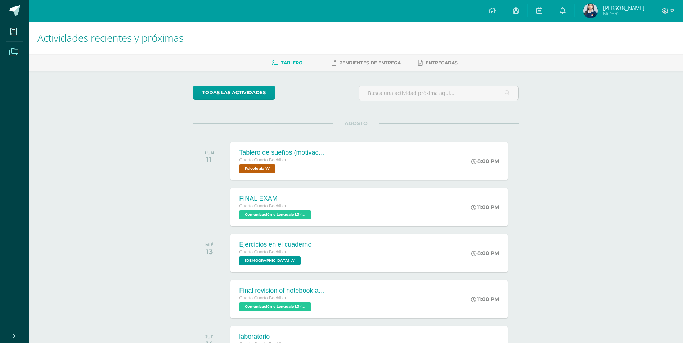
click at [15, 49] on icon at bounding box center [13, 51] width 9 height 7
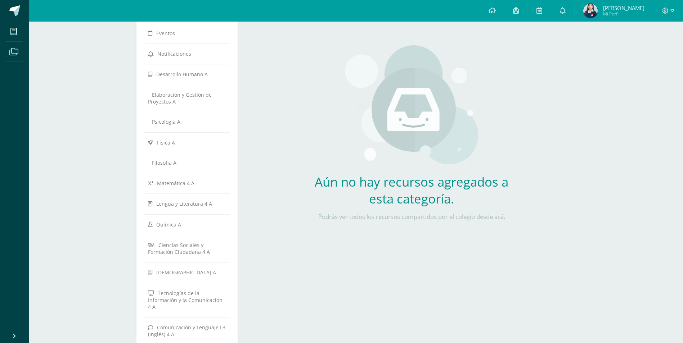
scroll to position [72, 0]
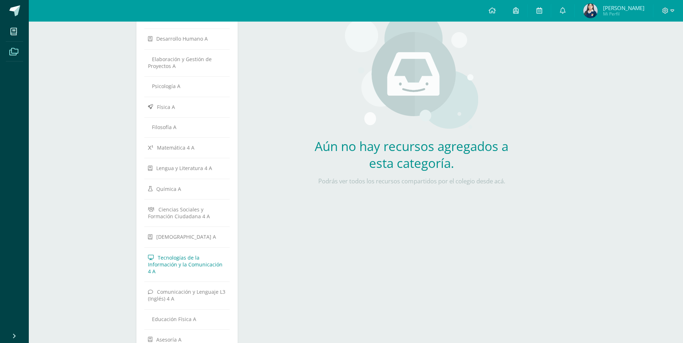
click at [202, 264] on span "Tecnologías de la Información y la Comunicación 4 A" at bounding box center [185, 264] width 75 height 21
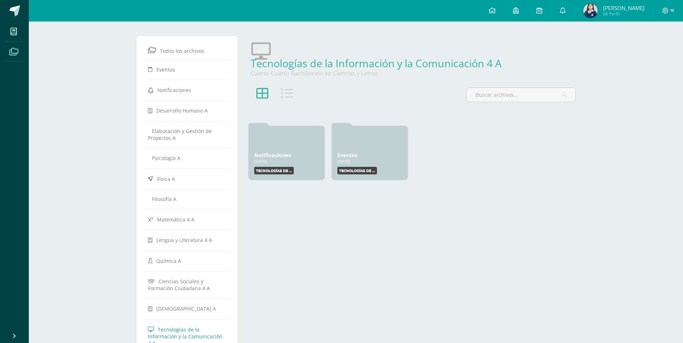
click at [287, 93] on icon at bounding box center [287, 93] width 12 height 12
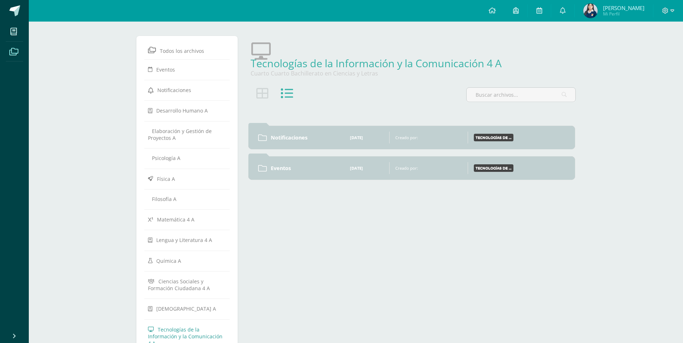
click at [265, 94] on icon at bounding box center [262, 93] width 12 height 12
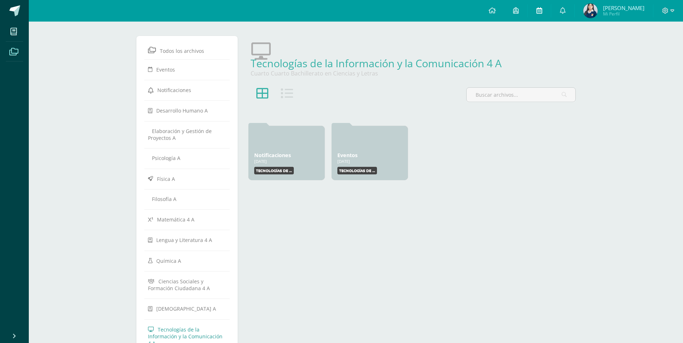
click at [542, 10] on icon at bounding box center [539, 10] width 6 height 6
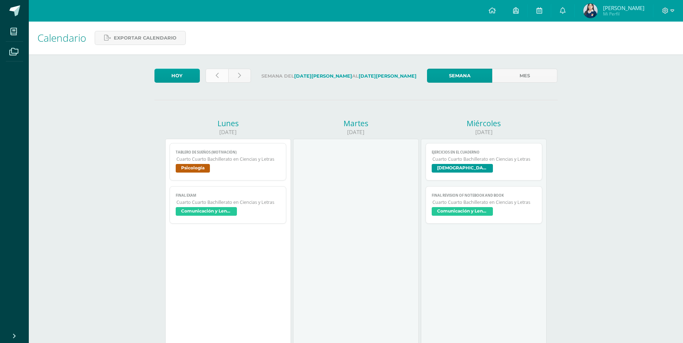
click at [225, 73] on link at bounding box center [217, 76] width 23 height 14
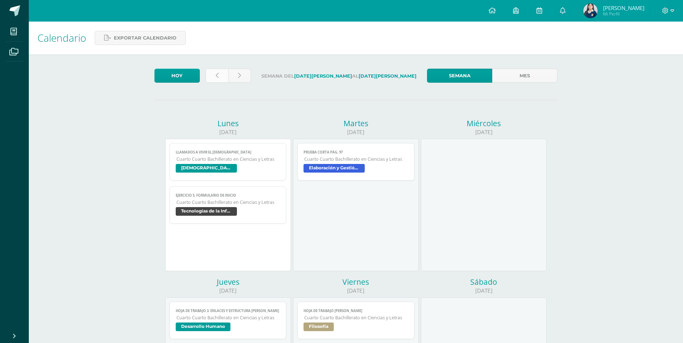
click at [224, 73] on link at bounding box center [217, 76] width 23 height 14
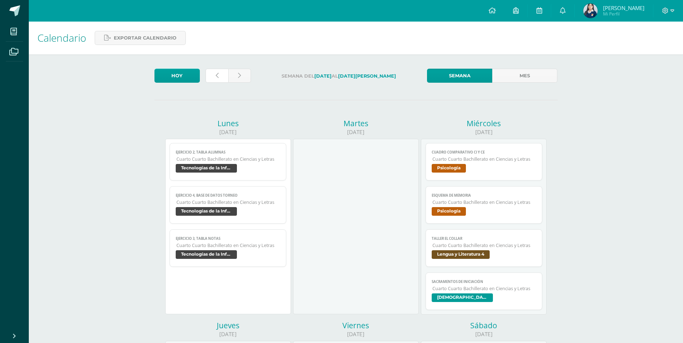
click at [224, 73] on link at bounding box center [217, 76] width 23 height 14
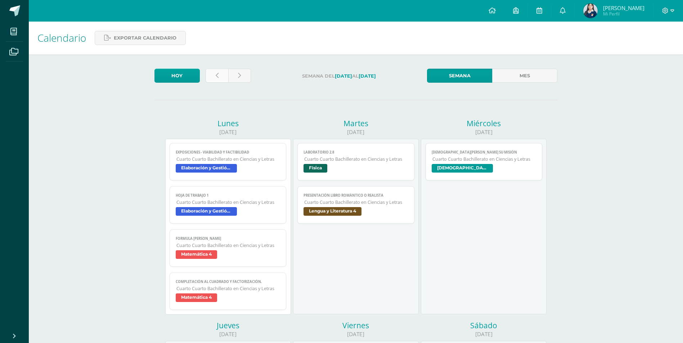
click at [214, 70] on link at bounding box center [217, 76] width 23 height 14
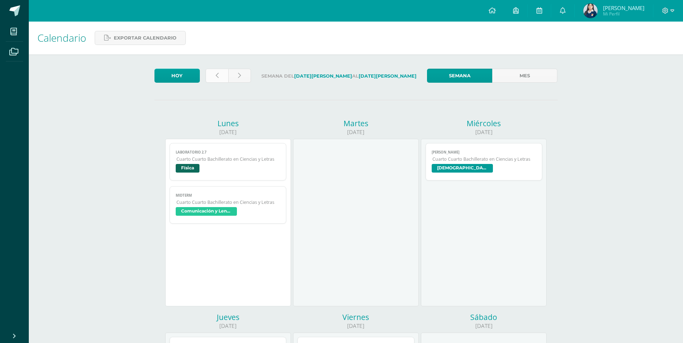
click at [215, 74] on link at bounding box center [217, 76] width 23 height 14
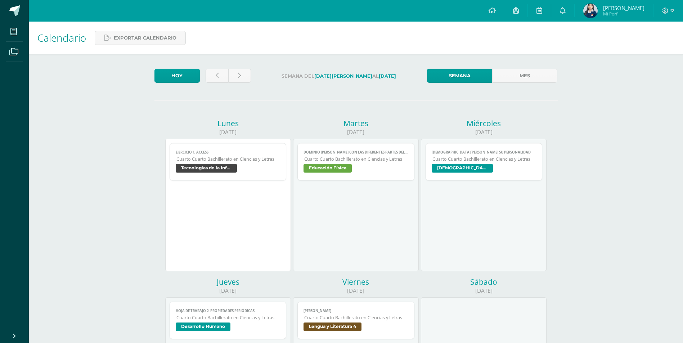
click at [252, 167] on span "Tecnologías de la Información y la Comunicación 4" at bounding box center [228, 169] width 105 height 10
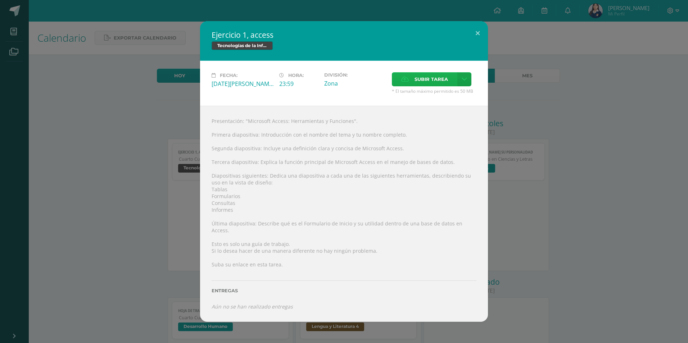
click at [425, 81] on span "Subir tarea" at bounding box center [431, 79] width 33 height 13
click at [0, 0] on input "Subir tarea" at bounding box center [0, 0] width 0 height 0
click at [466, 82] on icon at bounding box center [464, 79] width 5 height 6
click at [436, 98] on span "Subir enlace" at bounding box center [434, 98] width 30 height 7
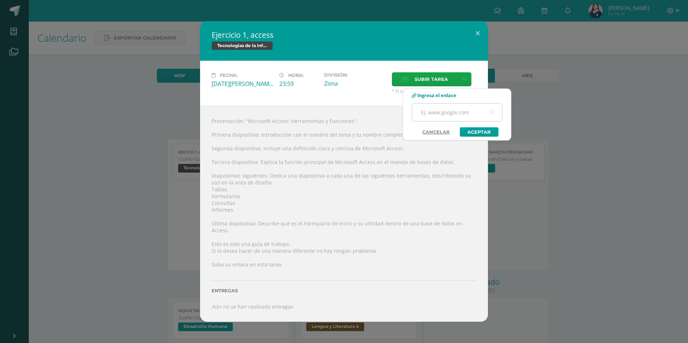
click at [440, 113] on input "text" at bounding box center [457, 113] width 90 height 18
paste input "https://www.canva.com/design/DAGtF6Vc-y0/EhdXVYhzc9Cgk6FSMc6D2A/view?utm_conten…"
type input "https://www.canva.com/design/DAGtF6Vc-y0/EhdXVYhzc9Cgk6FSMc6D2A/view?utm_conten…"
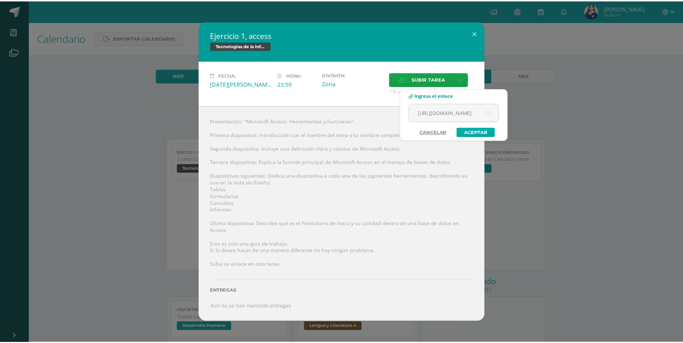
scroll to position [0, 0]
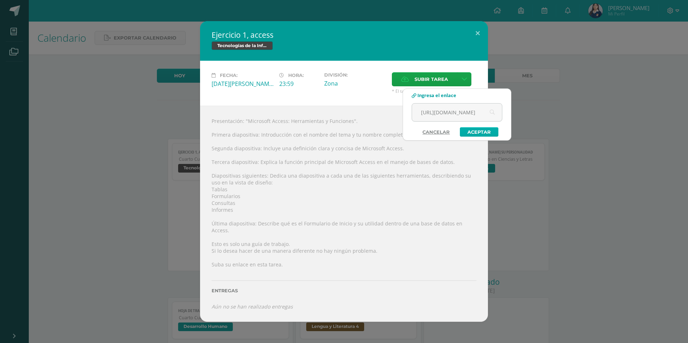
click at [484, 130] on link "Aceptar" at bounding box center [479, 131] width 39 height 9
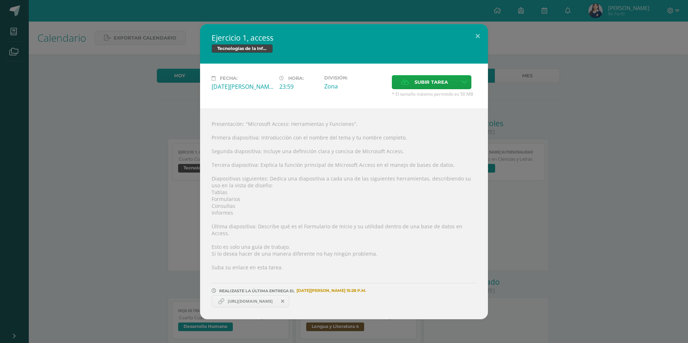
click at [267, 299] on span "https://www.canva.com/design/DAGtF6Vc-y0/EhdXVYhzc9Cgk6FSMc6D2A/view?utm_conten…" at bounding box center [250, 302] width 52 height 6
click at [244, 299] on span "https://www.canva.com/design/DAGtF6Vc-y0/EhdXVYhzc9Cgk6FSMc6D2A/view?utm_conten…" at bounding box center [250, 302] width 52 height 6
drag, startPoint x: 244, startPoint y: 299, endPoint x: 205, endPoint y: 289, distance: 40.4
click at [205, 289] on div "Presentación: "Microsoft Access: Herramientas y Funciones". Primera diapositiva…" at bounding box center [344, 214] width 288 height 211
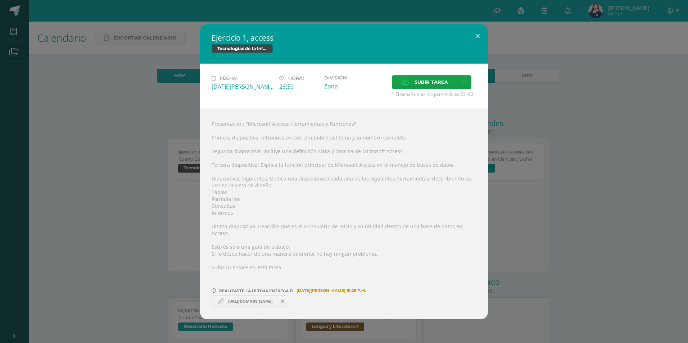
click at [163, 243] on div "Ejercicio 1, access Tecnologías de la Información y la Comunicación 4 Fecha: Lu…" at bounding box center [344, 172] width 683 height 296
